Goal: Information Seeking & Learning: Check status

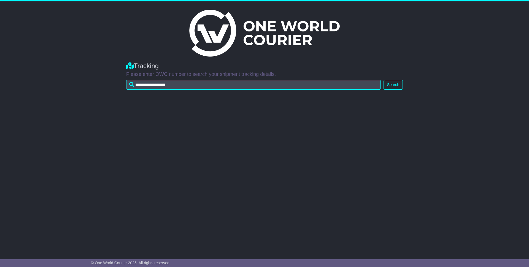
type input "**********"
click at [391, 85] on button "Search" at bounding box center [392, 85] width 19 height 10
